Goal: Task Accomplishment & Management: Complete application form

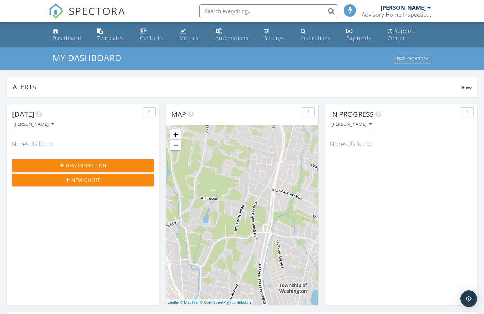
scroll to position [3, 3]
click at [115, 164] on div "New Inspection" at bounding box center [83, 165] width 131 height 7
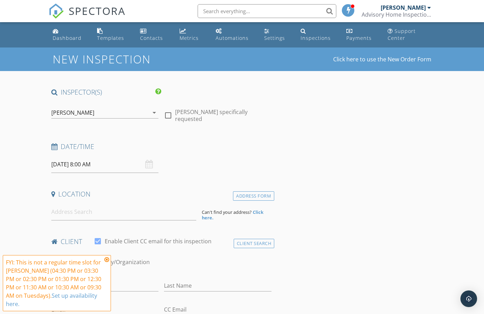
click at [99, 164] on input "09/30/2025 8:00 AM" at bounding box center [104, 164] width 107 height 17
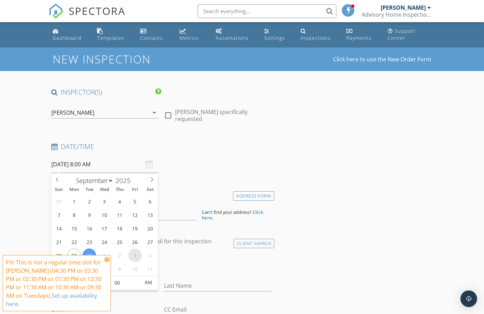
select select "9"
type input "10/03/2025 8:00 AM"
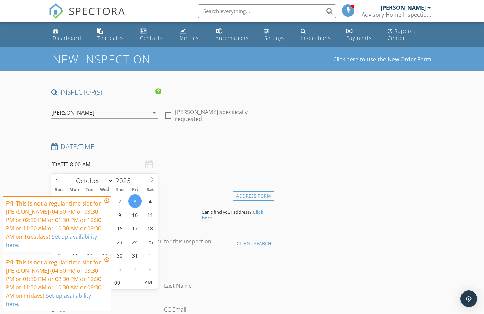
click at [107, 203] on icon at bounding box center [106, 201] width 5 height 6
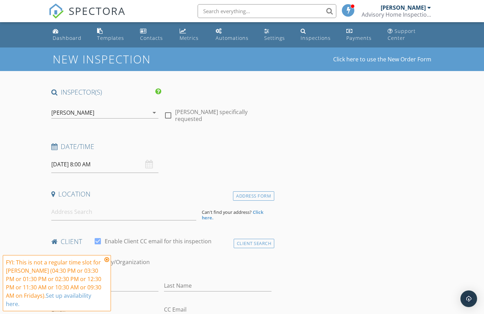
click at [96, 165] on input "10/03/2025 8:00 AM" at bounding box center [104, 164] width 107 height 17
click at [107, 262] on icon at bounding box center [106, 260] width 5 height 6
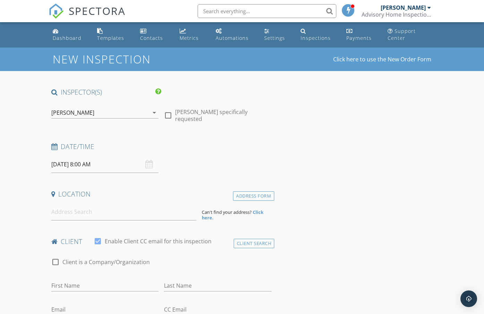
click at [87, 167] on input "10/03/2025 8:00 AM" at bounding box center [104, 164] width 107 height 17
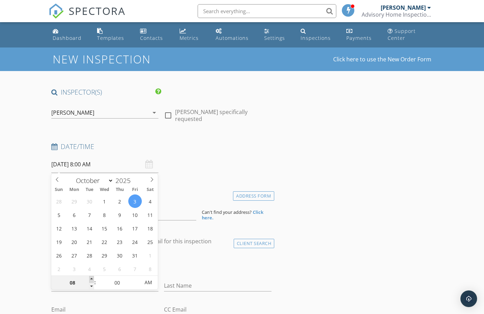
type input "09"
type input "10/03/2025 9:00 AM"
click at [89, 279] on span at bounding box center [91, 279] width 5 height 7
type input "10"
type input "[DATE] 10:00 AM"
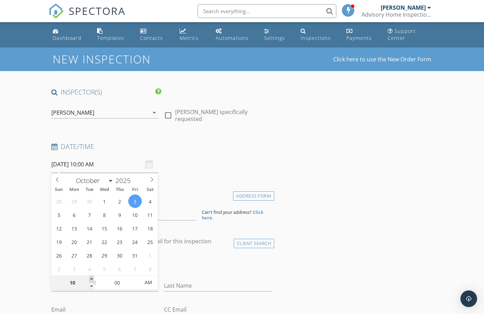
click at [89, 279] on span at bounding box center [91, 279] width 5 height 7
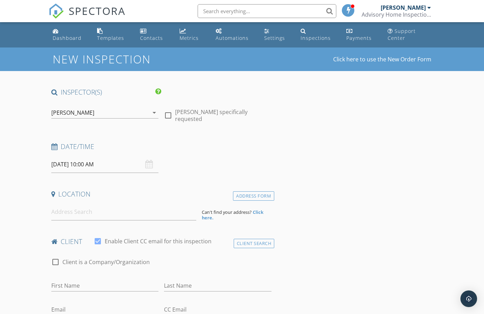
click at [105, 214] on input at bounding box center [123, 211] width 145 height 17
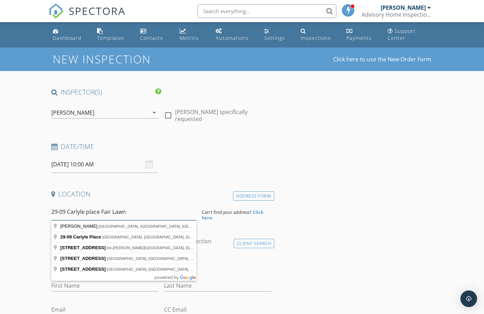
click at [131, 214] on input "29-09 Carlyle place Fair Lawn" at bounding box center [123, 211] width 145 height 17
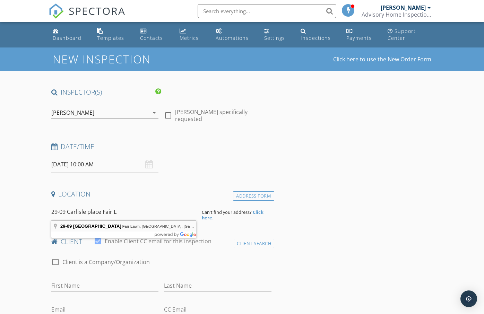
type input "29-09 Carlisle Place, Fair Lawn, NJ, USA"
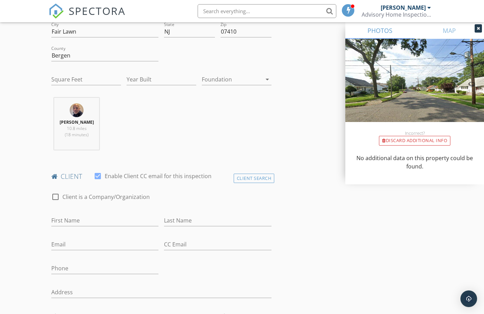
scroll to position [208, 0]
click at [109, 219] on input "First Name" at bounding box center [104, 219] width 107 height 11
type input "Bill"
type input "Montopoli"
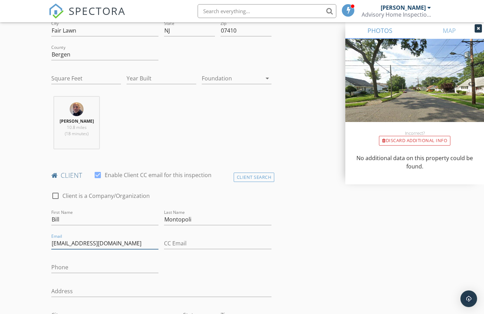
type input "billmontopoli@gmail.com"
click at [83, 266] on input "Phone" at bounding box center [104, 268] width 107 height 11
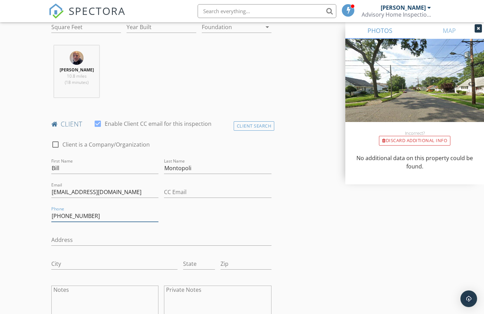
scroll to position [277, 0]
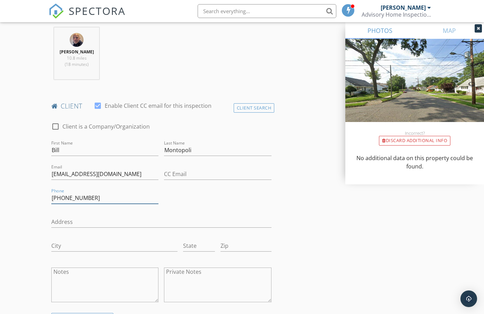
type input "914-497-9889"
click at [116, 226] on input "Address" at bounding box center [161, 221] width 220 height 11
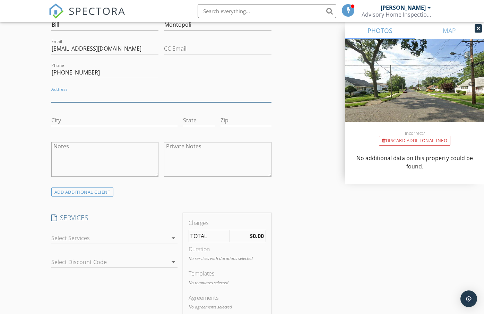
scroll to position [450, 0]
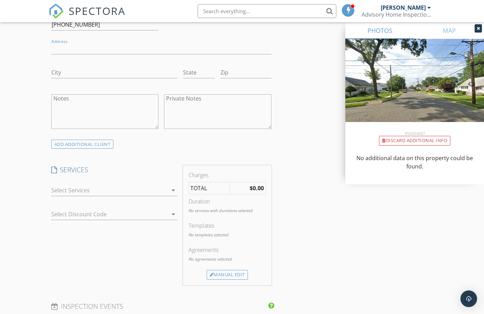
click at [153, 194] on div at bounding box center [109, 190] width 116 height 11
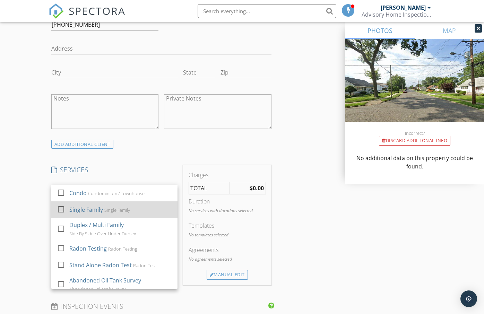
click at [138, 208] on div "Single Family Single Family" at bounding box center [120, 210] width 103 height 14
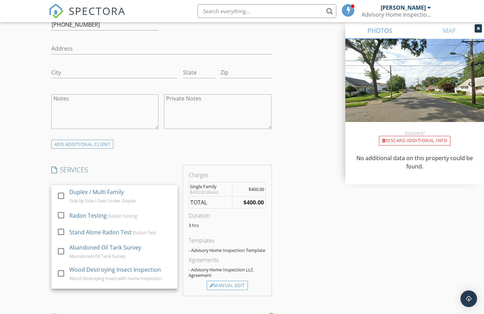
scroll to position [35, 0]
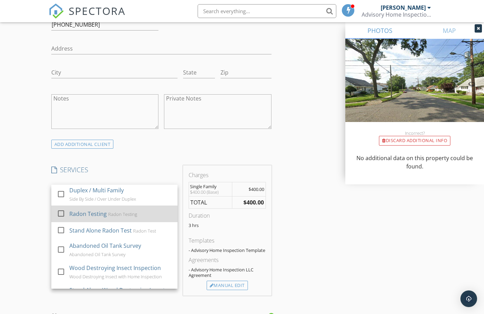
click at [126, 213] on div "Radon Testing" at bounding box center [122, 214] width 29 height 6
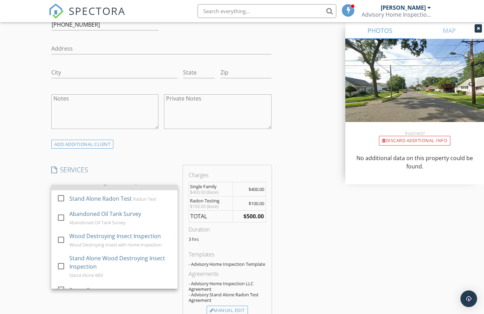
scroll to position [69, 0]
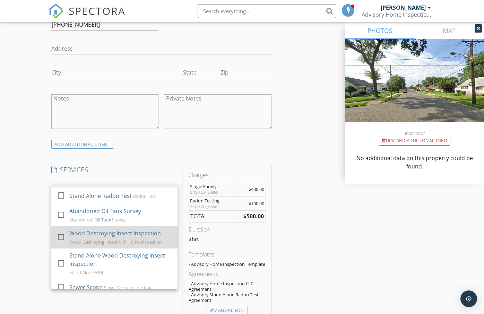
click at [123, 231] on div "Wood Destroying Insect Inspection" at bounding box center [114, 233] width 91 height 8
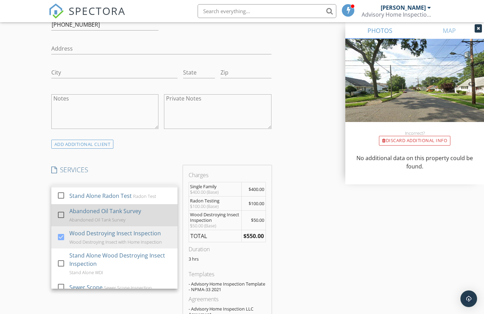
click at [123, 214] on div "Abandoned Oil Tank Survey" at bounding box center [105, 211] width 72 height 8
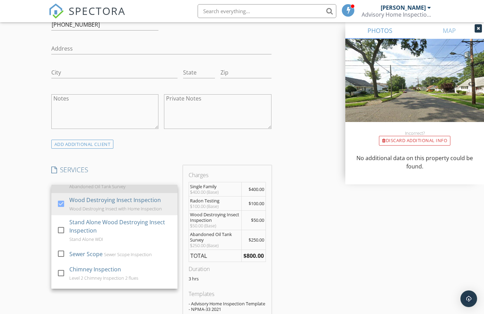
scroll to position [104, 0]
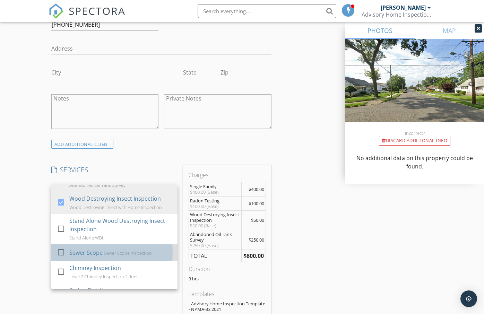
click at [128, 252] on div "Sewer Scope Inspection" at bounding box center [128, 253] width 48 height 6
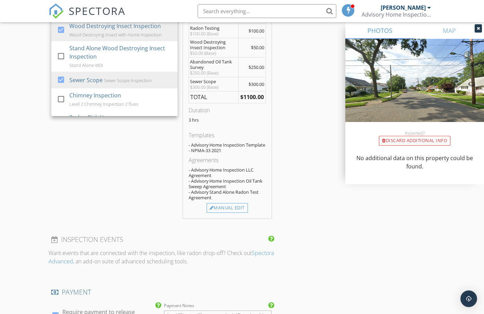
scroll to position [624, 0]
click at [229, 208] on div "Manual Edit" at bounding box center [226, 207] width 41 height 10
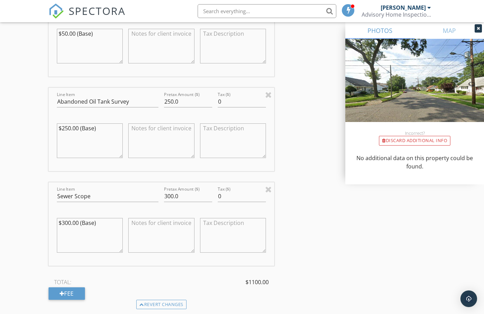
scroll to position [935, 0]
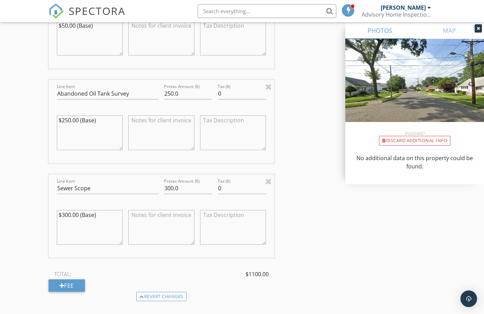
click at [71, 115] on textarea "$250.00 (Base)" at bounding box center [90, 132] width 66 height 35
type textarea "$200.00 (Base)"
click at [69, 210] on textarea "$300.00 (Base)" at bounding box center [90, 227] width 66 height 35
click at [70, 210] on textarea "$300.00 (Base)" at bounding box center [90, 227] width 66 height 35
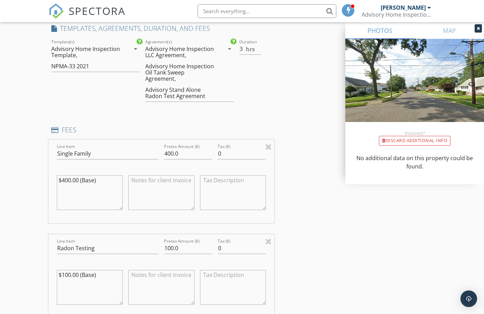
scroll to position [589, 0]
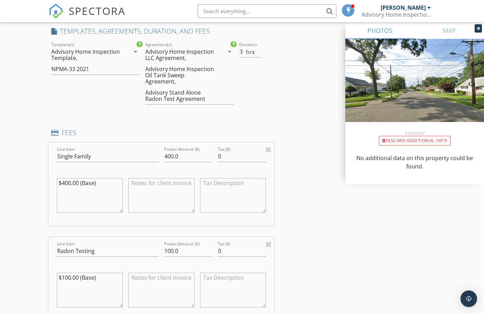
type textarea "$270.00 (Base)"
click at [69, 178] on textarea "$400.00 (Base)" at bounding box center [90, 195] width 66 height 35
drag, startPoint x: 70, startPoint y: 176, endPoint x: 62, endPoint y: 176, distance: 8.0
click at [62, 178] on textarea "$400.00 (Base)" at bounding box center [90, 195] width 66 height 35
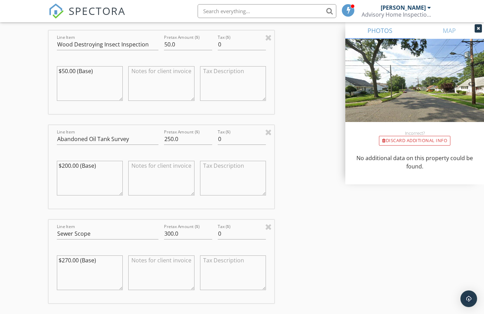
scroll to position [935, 0]
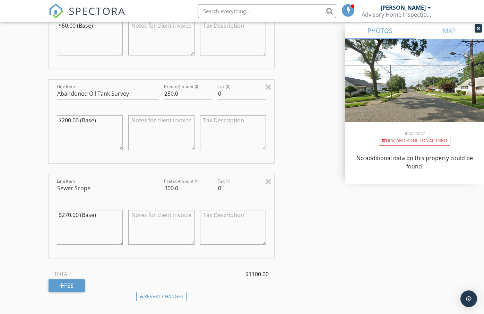
type textarea "$550.00 (Base)"
drag, startPoint x: 173, startPoint y: 182, endPoint x: 161, endPoint y: 181, distance: 11.8
click at [161, 181] on div "Pretax Amount ($) 300.0" at bounding box center [188, 189] width 54 height 24
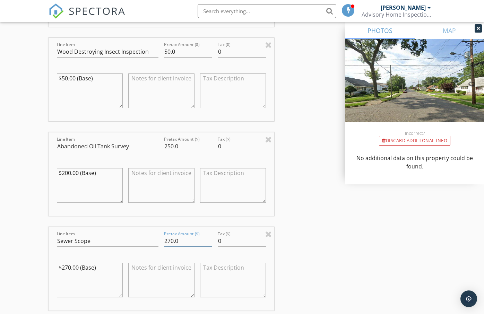
scroll to position [866, 0]
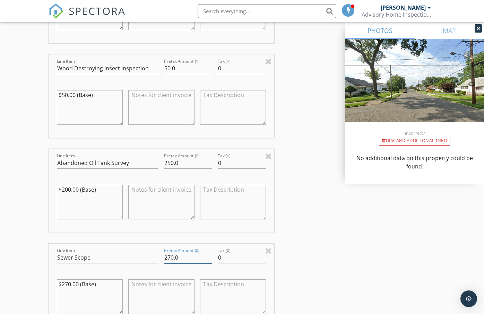
type input "270.0"
click at [174, 157] on input "250.0" at bounding box center [188, 162] width 48 height 11
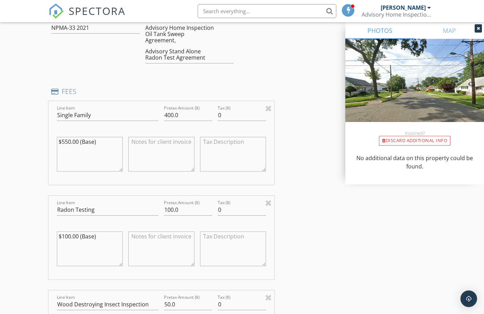
scroll to position [624, 0]
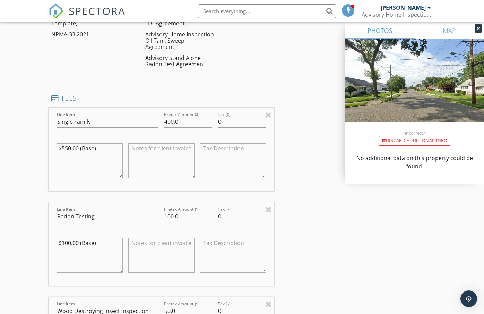
type input "200.02"
click at [173, 117] on input "400.0" at bounding box center [188, 121] width 48 height 11
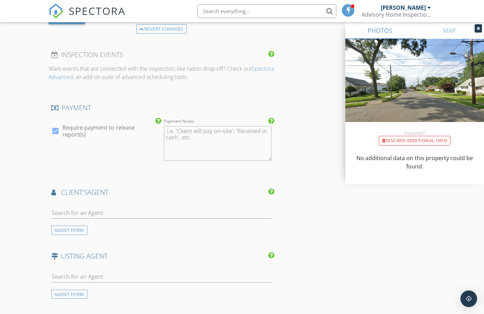
scroll to position [1213, 0]
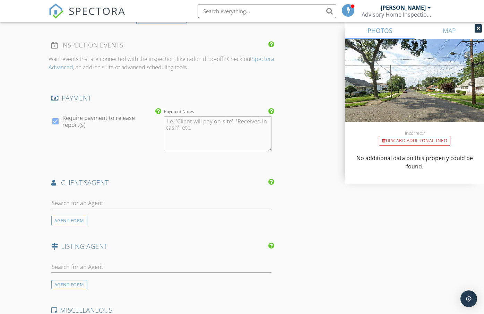
type input "550.0"
click at [143, 197] on input "text" at bounding box center [161, 202] width 220 height 11
type input "Bob Dzienis"
click at [97, 214] on div "Bob Dzienis" at bounding box center [92, 218] width 43 height 8
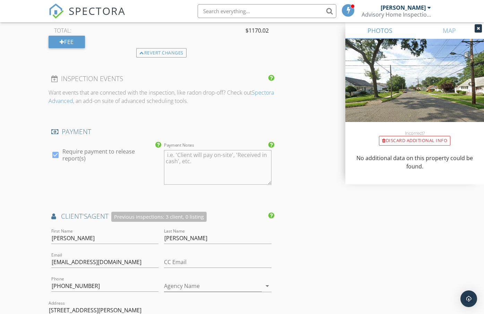
scroll to position [1178, 0]
click at [193, 152] on textarea "Payment Notes" at bounding box center [217, 168] width 107 height 35
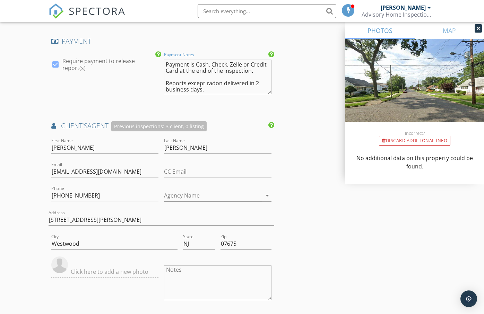
scroll to position [1213, 0]
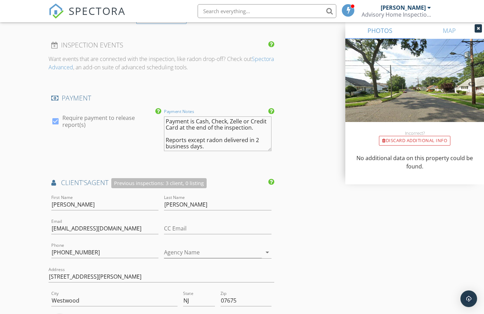
drag, startPoint x: 202, startPoint y: 143, endPoint x: 186, endPoint y: 134, distance: 18.4
click at [186, 134] on textarea "Payment is Cash, Check, Zelle or Credit Card at the end of the inspection. Repo…" at bounding box center [217, 133] width 107 height 35
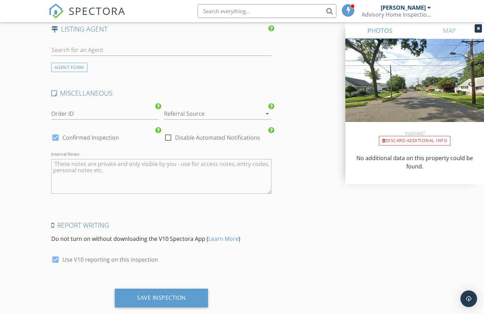
scroll to position [1644, 0]
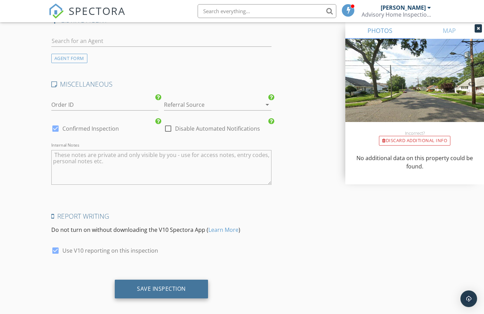
type textarea "Payment is Cash, Check, Zelle or Credit Card at the end of the inspection. Repo…"
click at [166, 285] on div "Save Inspection" at bounding box center [161, 288] width 49 height 7
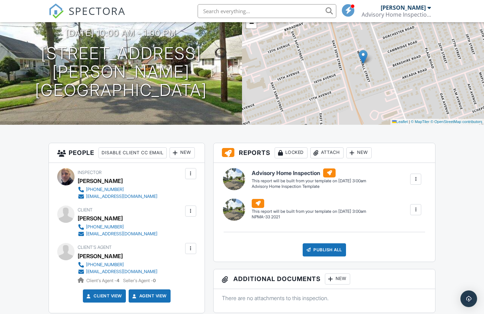
scroll to position [69, 0]
